Goal: Transaction & Acquisition: Purchase product/service

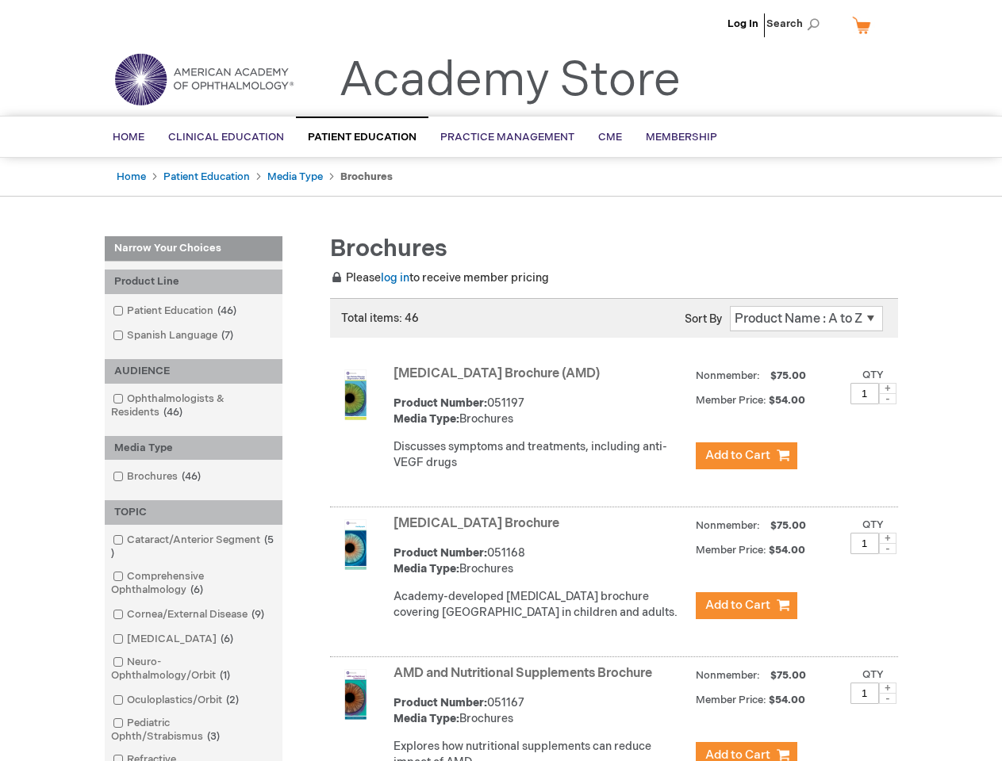
click at [797, 24] on span "Search" at bounding box center [796, 24] width 60 height 32
click at [193, 282] on div "Product Line" at bounding box center [194, 282] width 178 height 25
click at [193, 371] on div "AUDIENCE" at bounding box center [194, 371] width 178 height 25
click at [193, 448] on div "Media Type" at bounding box center [194, 448] width 178 height 25
click at [193, 512] on div "TOPIC" at bounding box center [194, 512] width 178 height 25
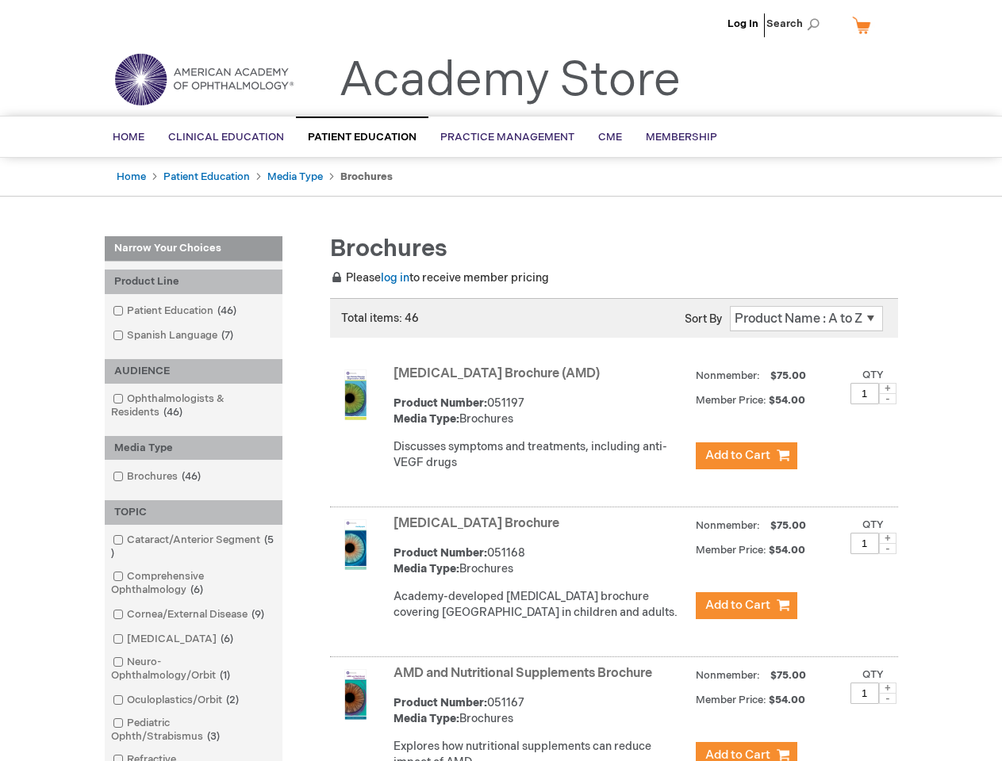
click at [887, 389] on span at bounding box center [887, 388] width 17 height 11
click at [887, 399] on span at bounding box center [887, 398] width 17 height 11
type input "1"
click at [887, 544] on span at bounding box center [887, 538] width 17 height 11
click at [887, 554] on span at bounding box center [887, 548] width 17 height 11
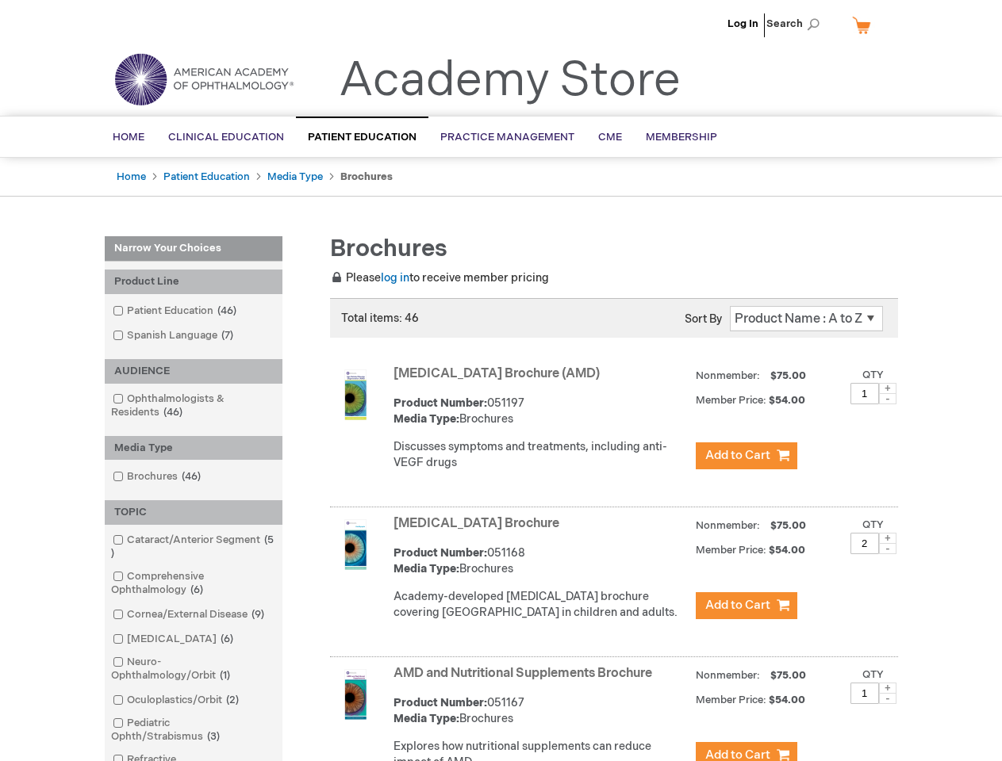
click at [887, 694] on span at bounding box center [887, 688] width 17 height 11
type input "1"
type input "2"
